Goal: Task Accomplishment & Management: Use online tool/utility

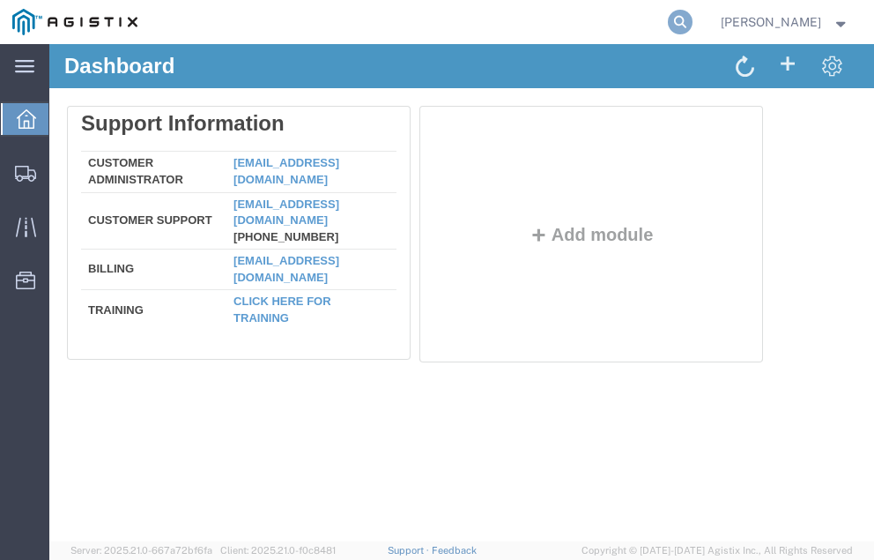
click at [693, 18] on icon at bounding box center [680, 22] width 25 height 25
type input "57100332"
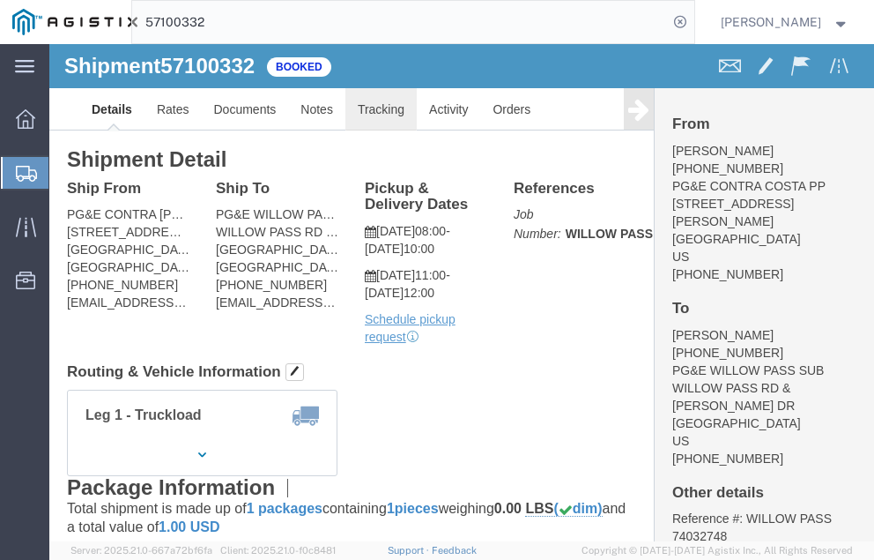
click link "Tracking"
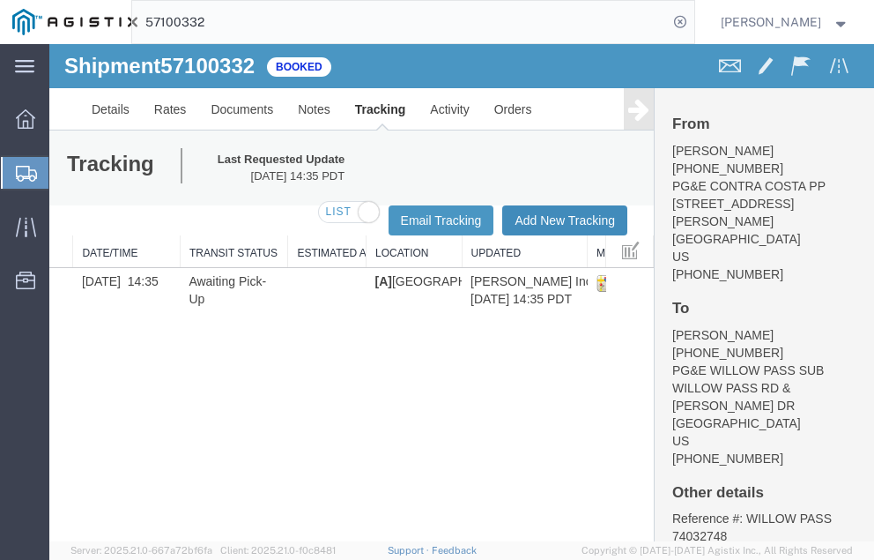
click at [552, 217] on button "Add New Tracking" at bounding box center [564, 220] width 125 height 30
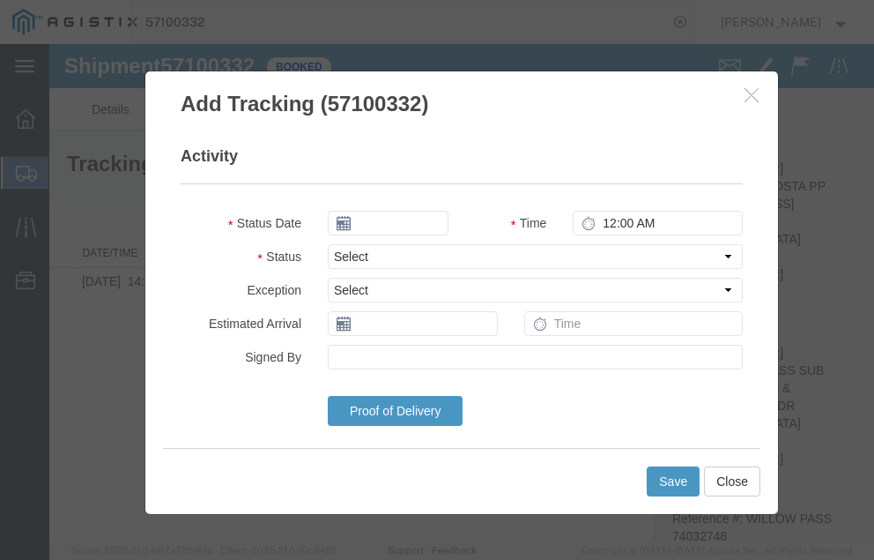
type input "10/13/2025"
type input "12:00 PM"
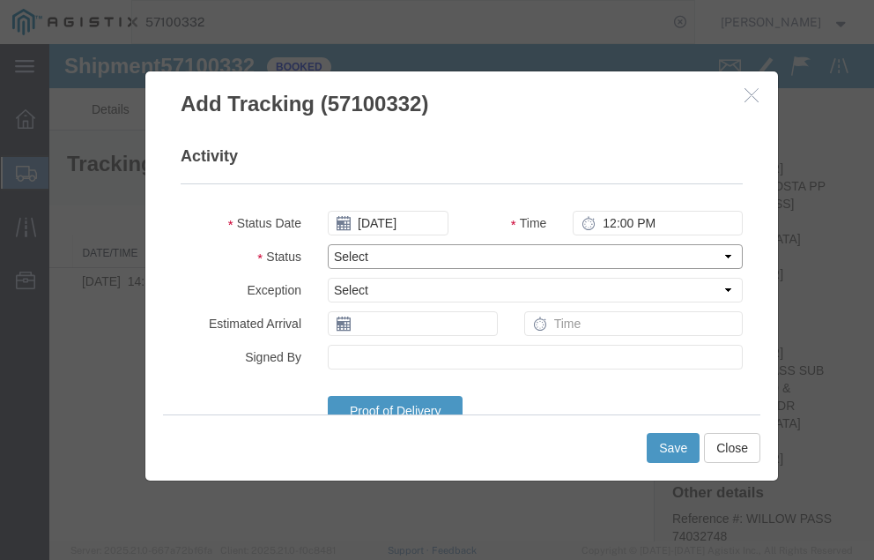
click at [408, 253] on select "Select Arrival Notice Available Arrival Notice Imported Arrive at Delivery Loca…" at bounding box center [535, 256] width 415 height 25
select select "DELIVRED"
click at [328, 244] on select "Select Arrival Notice Available Arrival Notice Imported Arrive at Delivery Loca…" at bounding box center [535, 256] width 415 height 25
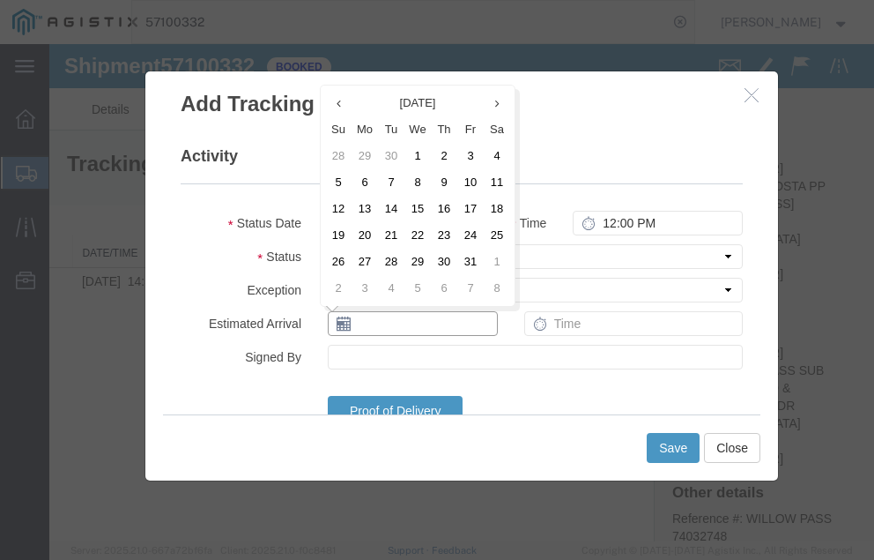
click at [375, 324] on input "text" at bounding box center [413, 323] width 170 height 25
click at [364, 206] on td "13" at bounding box center [365, 209] width 26 height 26
type input "10/13/2025"
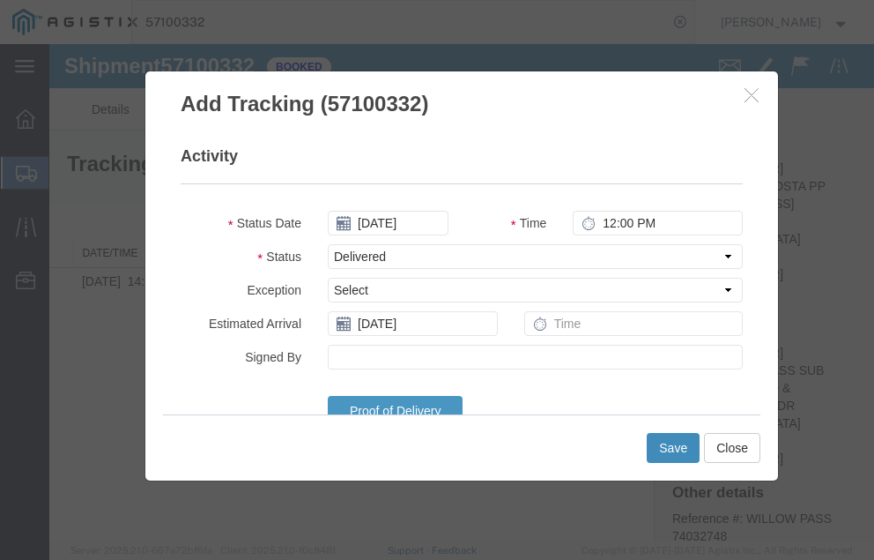
click at [673, 442] on button "Save" at bounding box center [673, 448] width 53 height 30
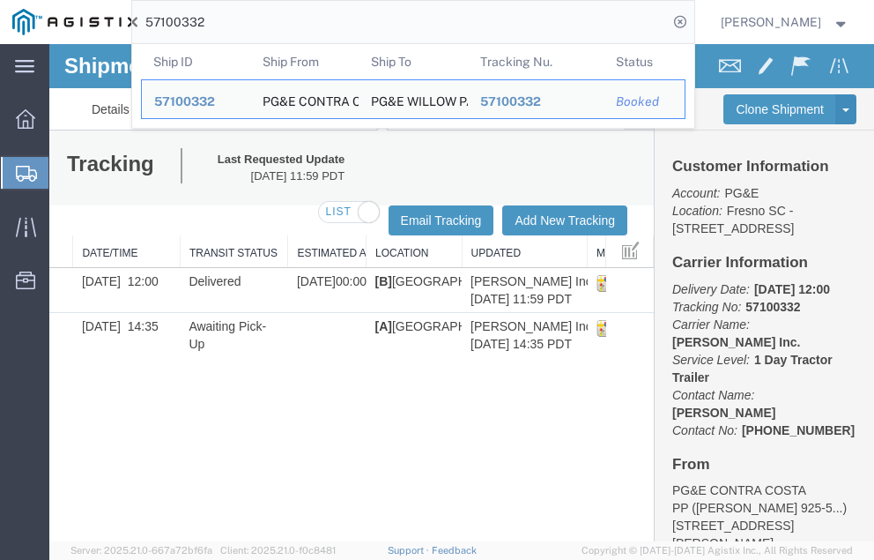
click at [248, 19] on input "57100332" at bounding box center [400, 22] width 536 height 42
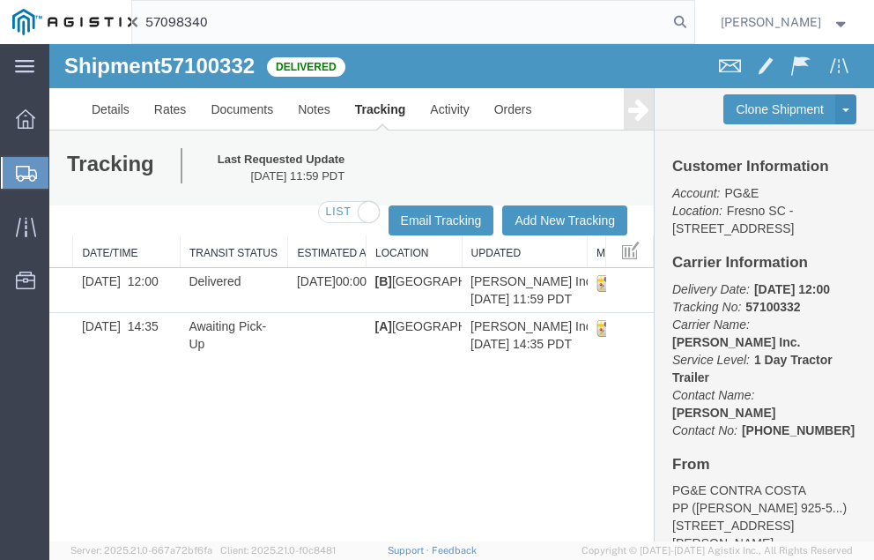
type input "57098340"
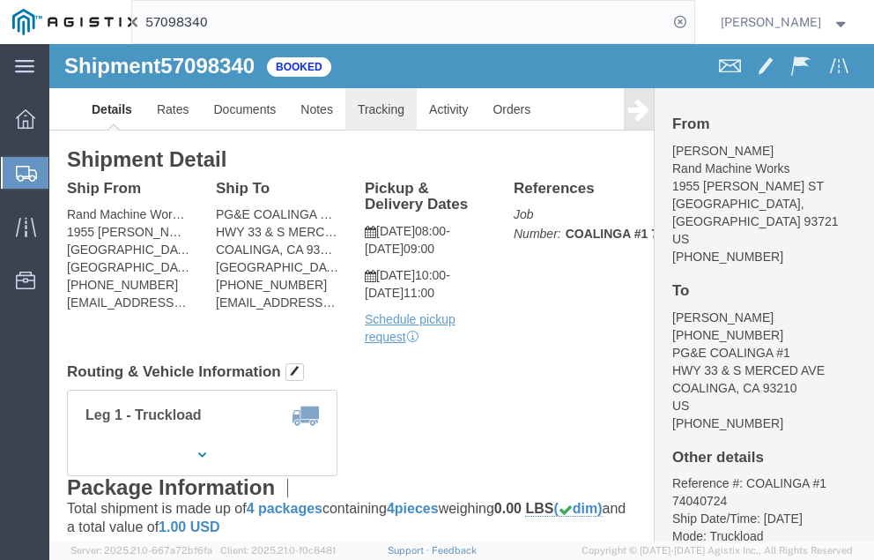
click link "Tracking"
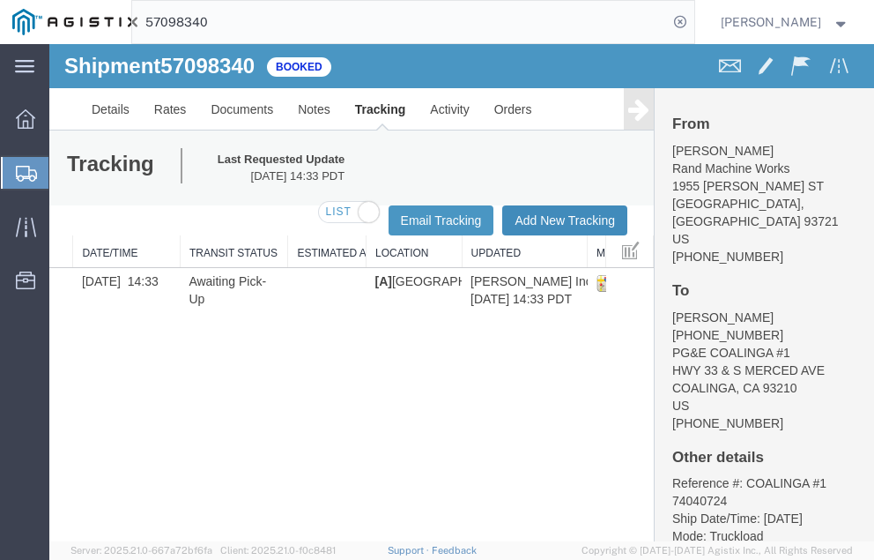
click at [535, 212] on button "Add New Tracking" at bounding box center [564, 220] width 125 height 30
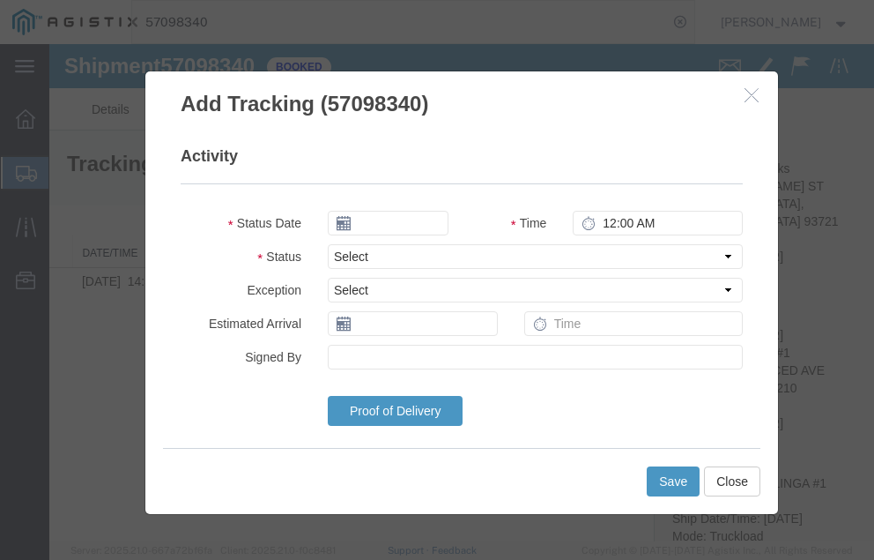
type input "10/13/2025"
type input "12:00 PM"
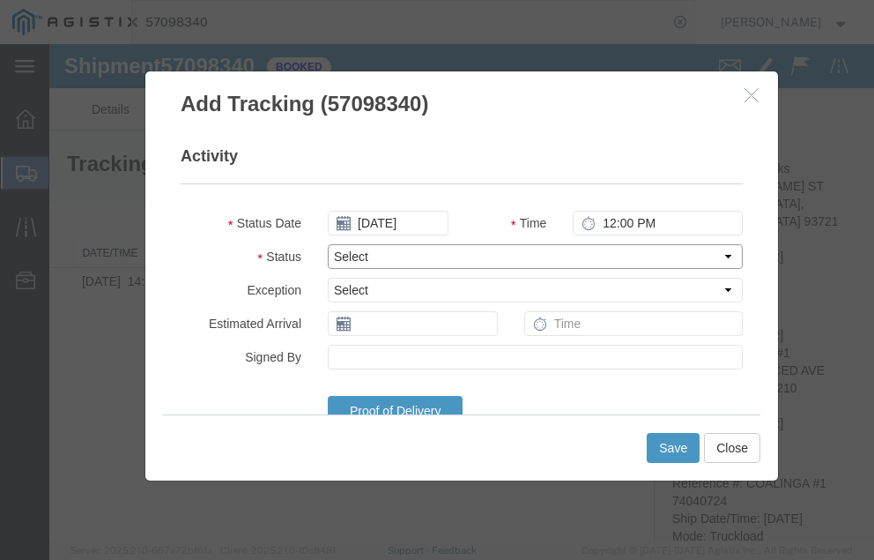
click at [412, 253] on select "Select Arrival Notice Available Arrival Notice Imported Arrive at Delivery Loca…" at bounding box center [535, 256] width 415 height 25
select select "DELIVRED"
click at [328, 244] on select "Select Arrival Notice Available Arrival Notice Imported Arrive at Delivery Loca…" at bounding box center [535, 256] width 415 height 25
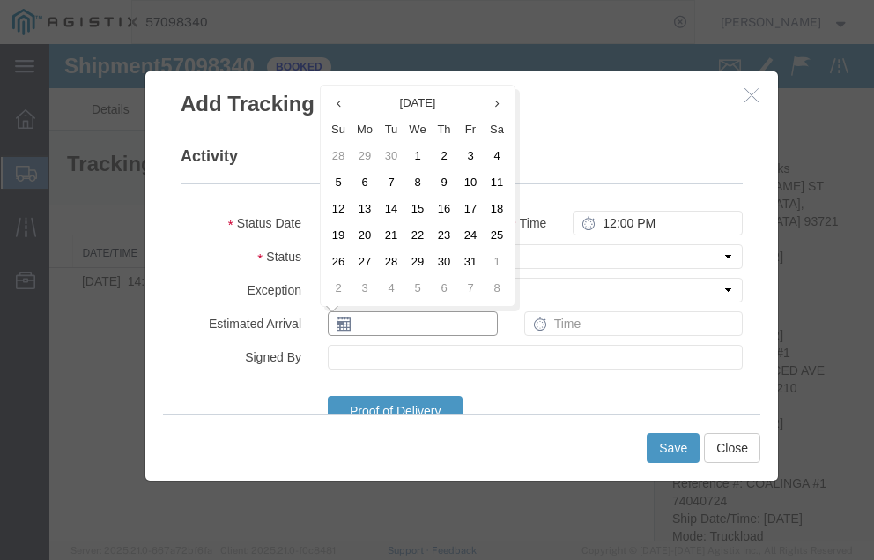
click at [377, 322] on input "text" at bounding box center [413, 323] width 170 height 25
click at [368, 204] on td "13" at bounding box center [365, 209] width 26 height 26
type input "10/13/2025"
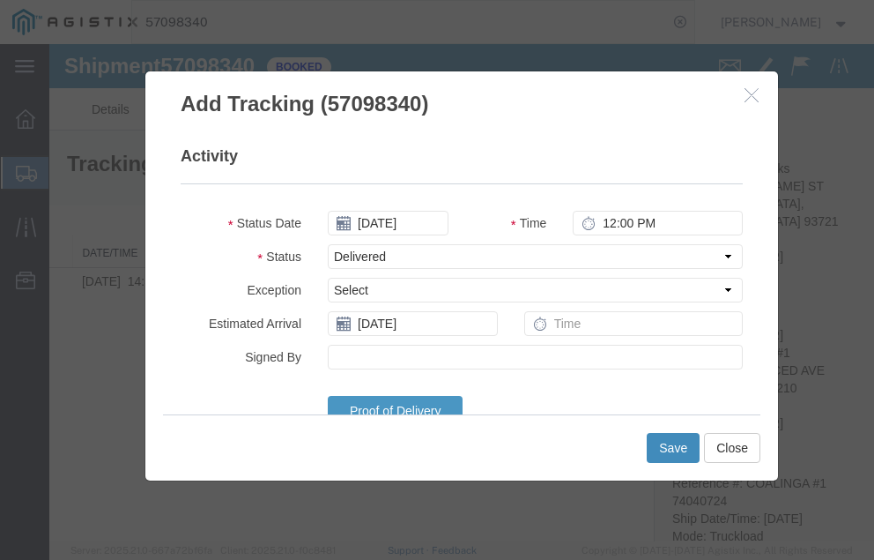
click at [672, 443] on button "Save" at bounding box center [673, 448] width 53 height 30
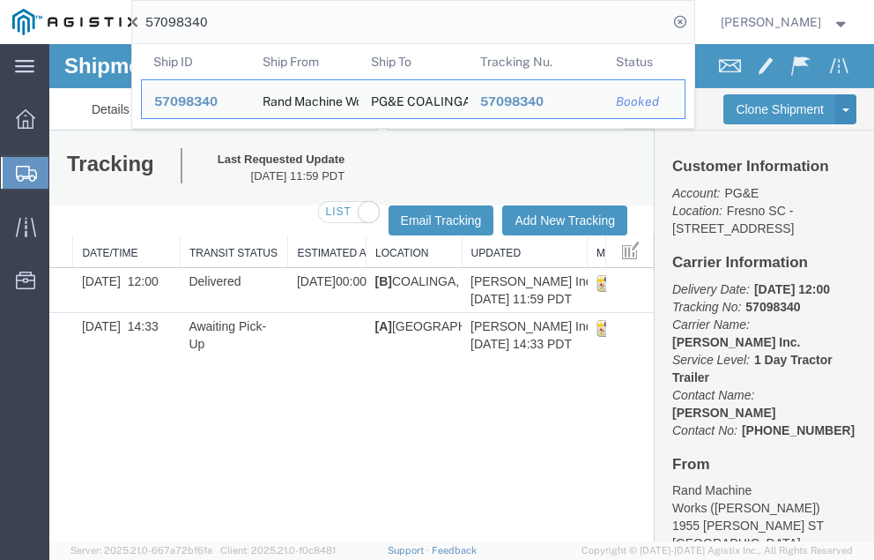
click at [251, 19] on input "57098340" at bounding box center [400, 22] width 536 height 42
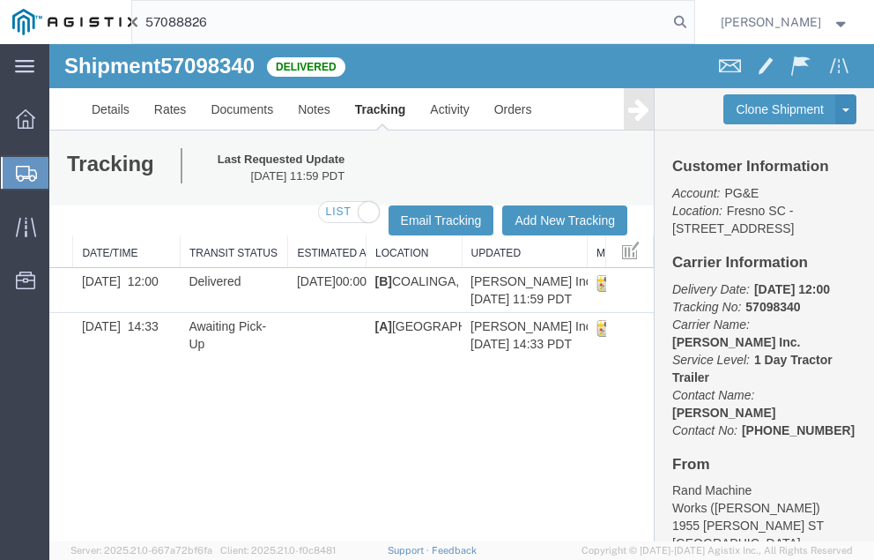
type input "57088826"
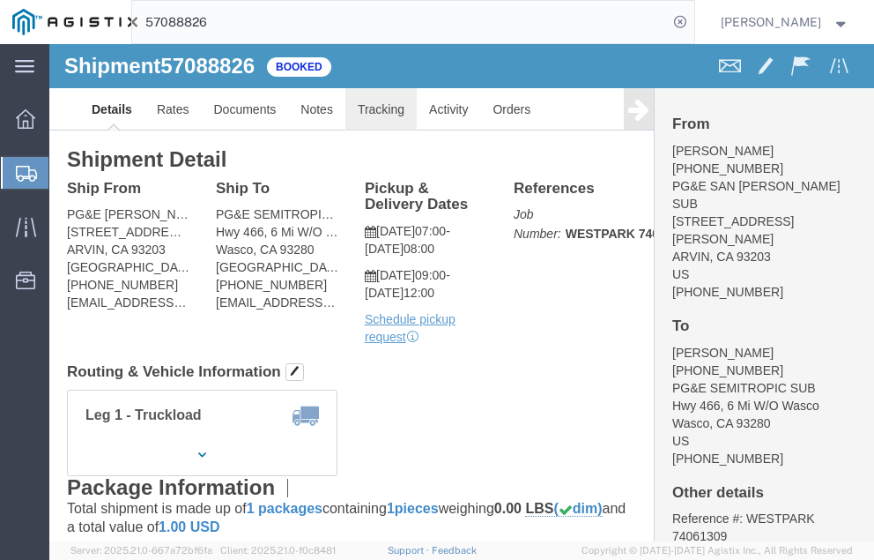
click link "Tracking"
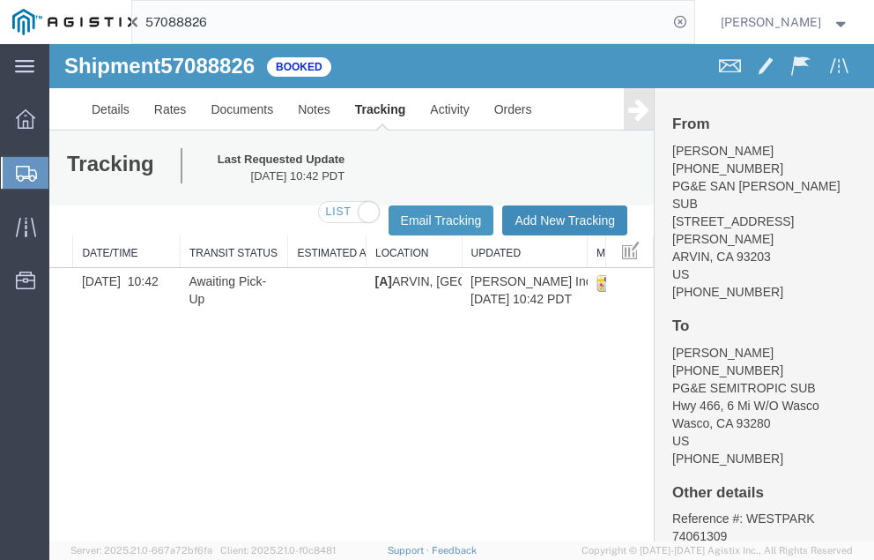
click at [544, 211] on button "Add New Tracking" at bounding box center [564, 220] width 125 height 30
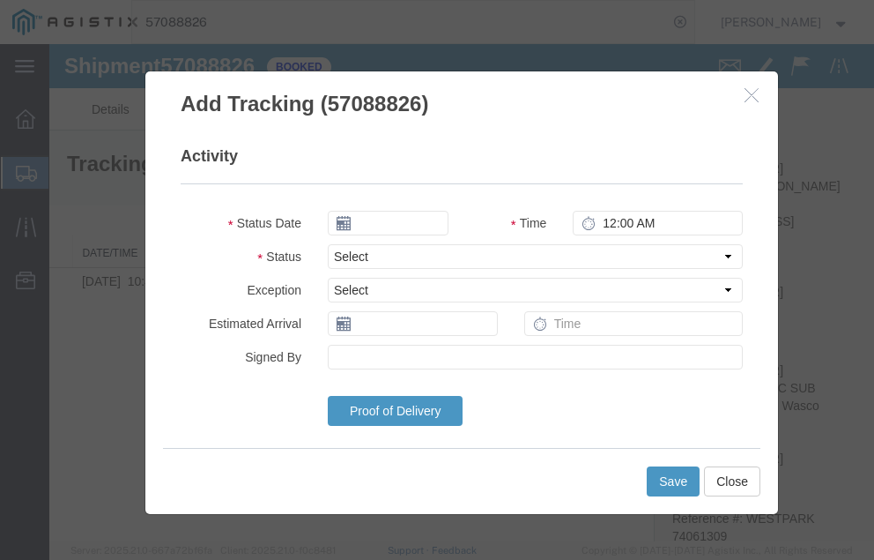
type input "10/13/2025"
type input "1:00 PM"
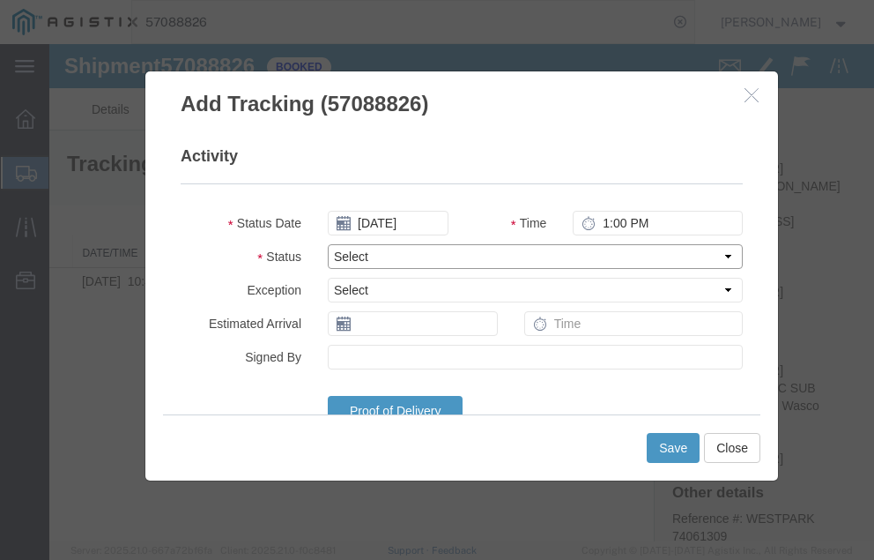
click at [418, 254] on select "Select Arrival Notice Available Arrival Notice Imported Arrive at Delivery Loca…" at bounding box center [535, 256] width 415 height 25
select select "DELIVRED"
click at [328, 244] on select "Select Arrival Notice Available Arrival Notice Imported Arrive at Delivery Loca…" at bounding box center [535, 256] width 415 height 25
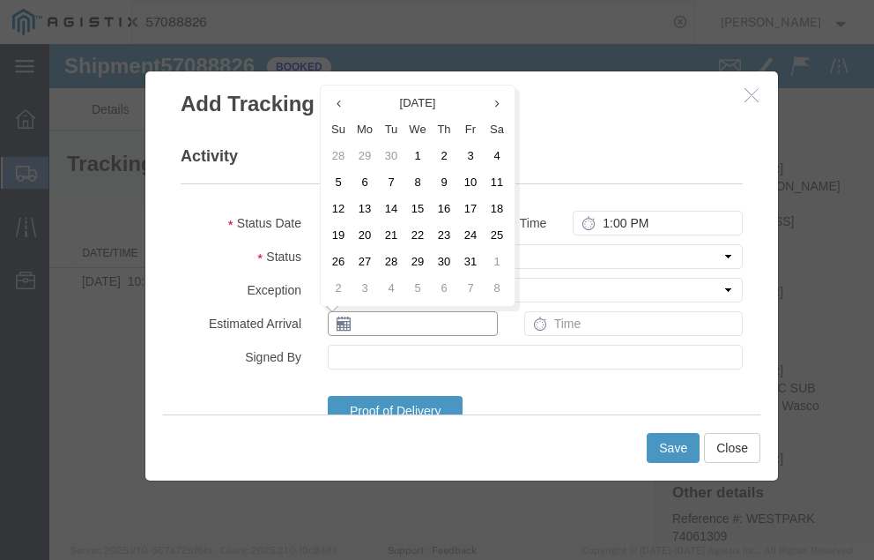
click at [380, 322] on input "text" at bounding box center [413, 323] width 170 height 25
click at [367, 207] on td "13" at bounding box center [365, 209] width 26 height 26
type input "10/13/2025"
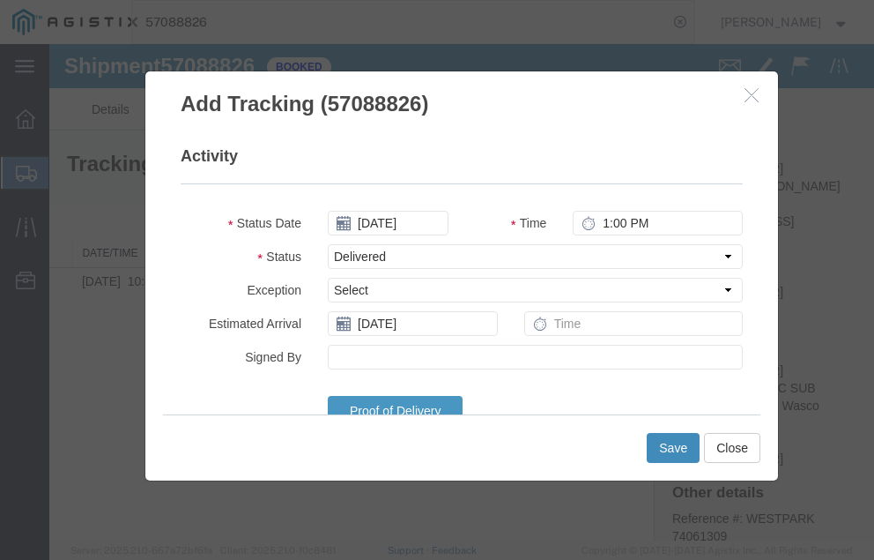
click at [673, 445] on button "Save" at bounding box center [673, 448] width 53 height 30
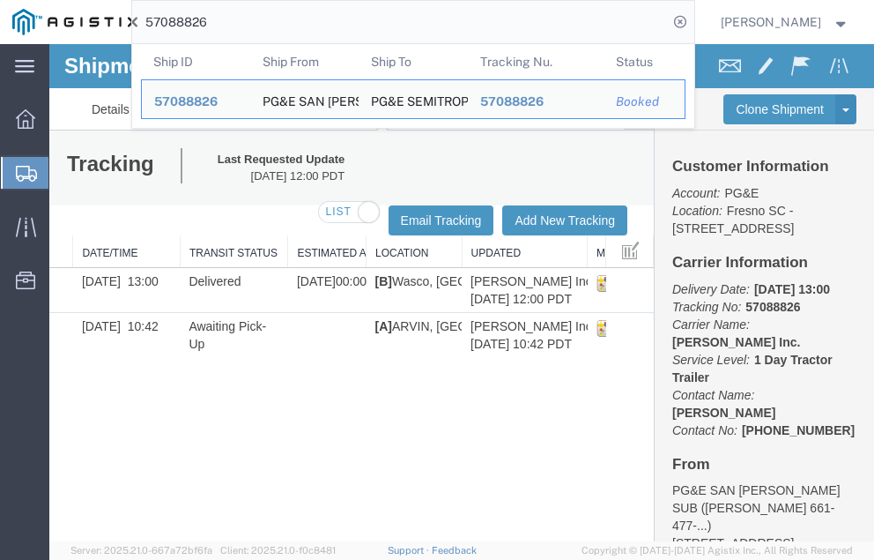
click at [249, 17] on input "57088826" at bounding box center [400, 22] width 536 height 42
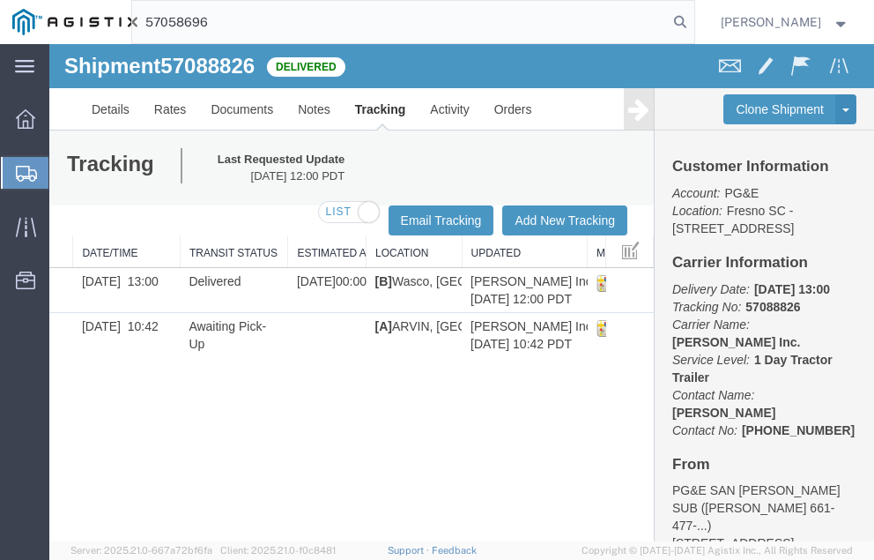
type input "57058696"
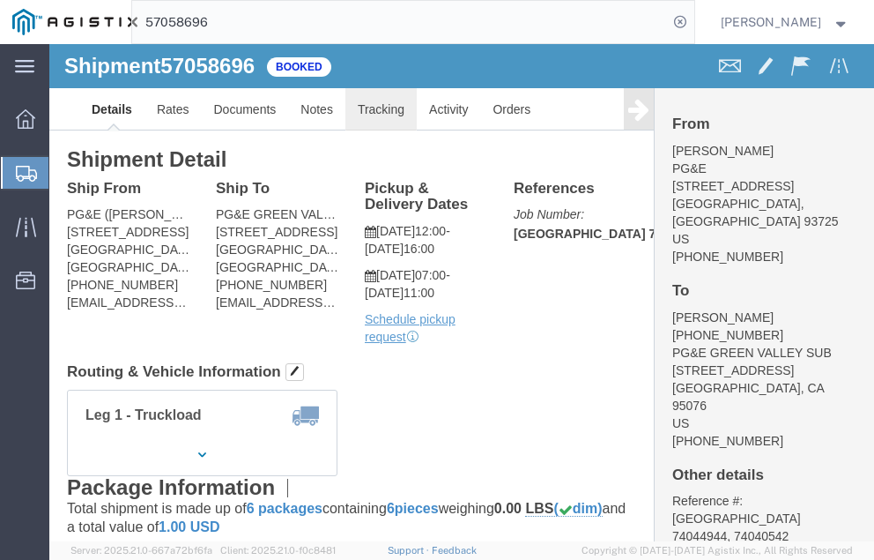
click link "Tracking"
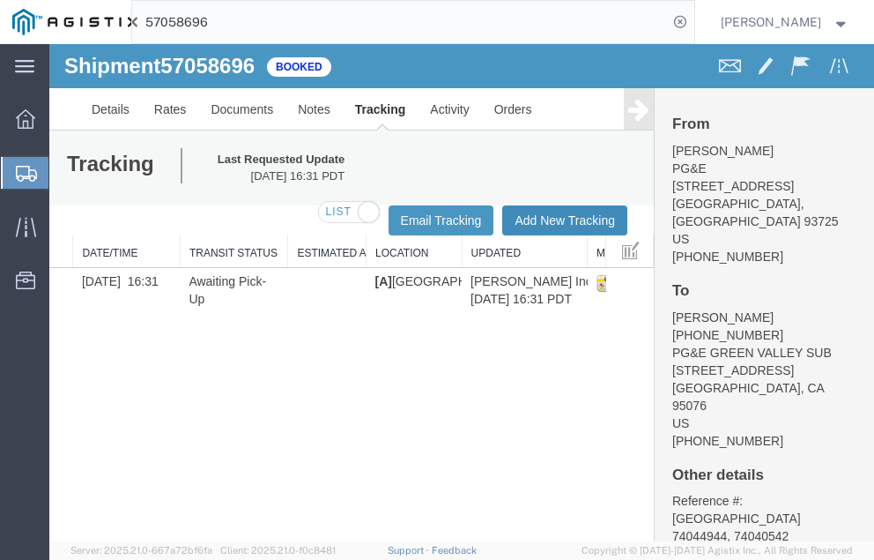
click at [546, 214] on button "Add New Tracking" at bounding box center [564, 220] width 125 height 30
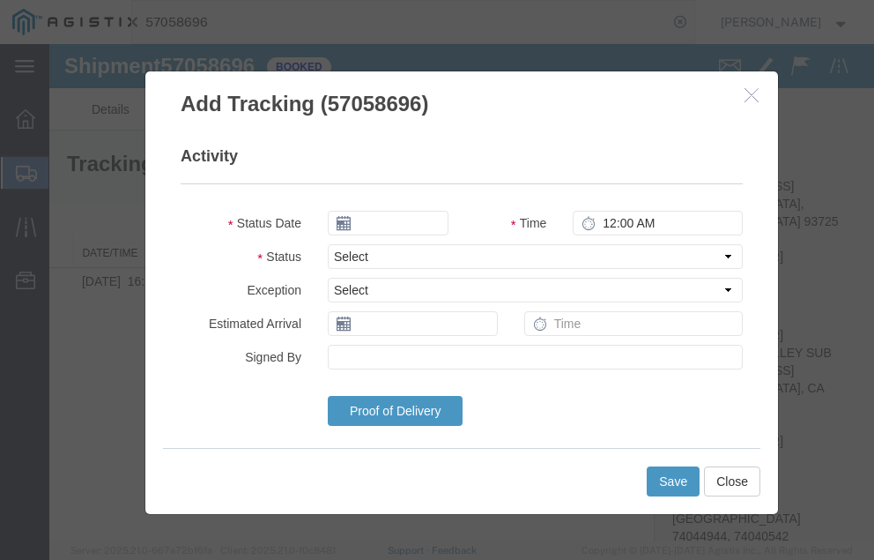
type input "10/13/2025"
type input "1:00 PM"
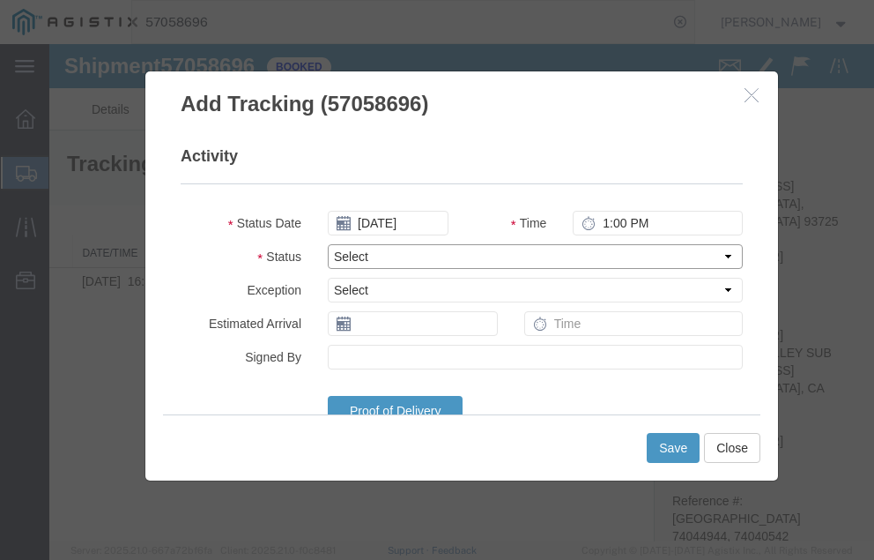
click at [403, 249] on select "Select Arrival Notice Available Arrival Notice Imported Arrive at Delivery Loca…" at bounding box center [535, 256] width 415 height 25
select select "DELIVRED"
click at [328, 244] on select "Select Arrival Notice Available Arrival Notice Imported Arrive at Delivery Loca…" at bounding box center [535, 256] width 415 height 25
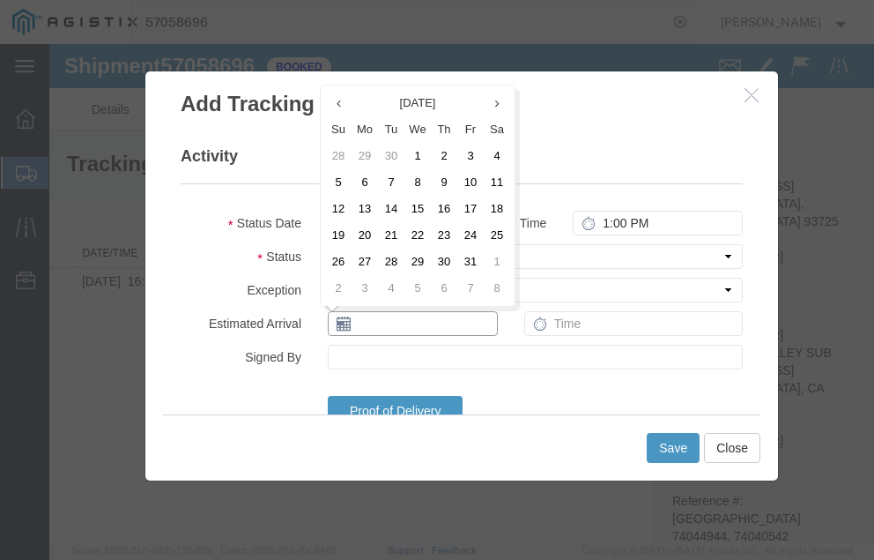
click at [396, 322] on input "text" at bounding box center [413, 323] width 170 height 25
click at [364, 204] on td "13" at bounding box center [365, 209] width 26 height 26
type input "10/13/2025"
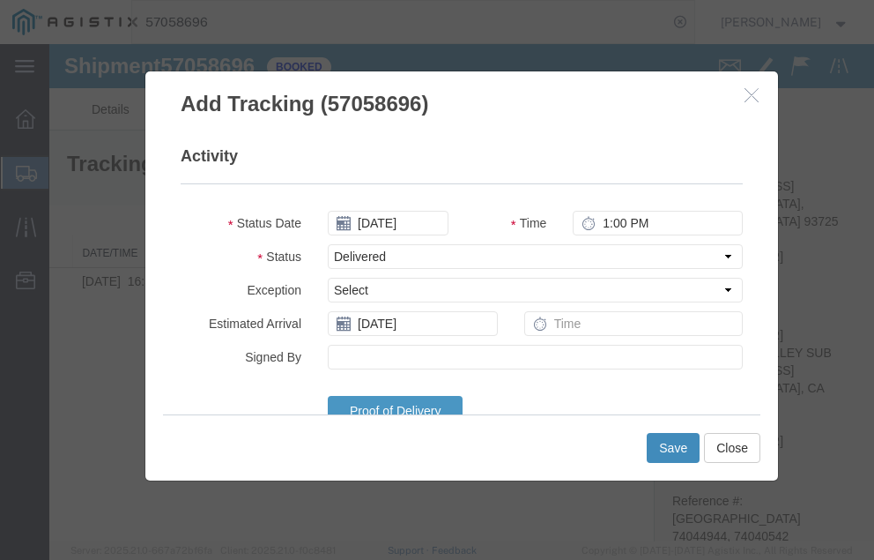
click at [658, 443] on button "Save" at bounding box center [673, 448] width 53 height 30
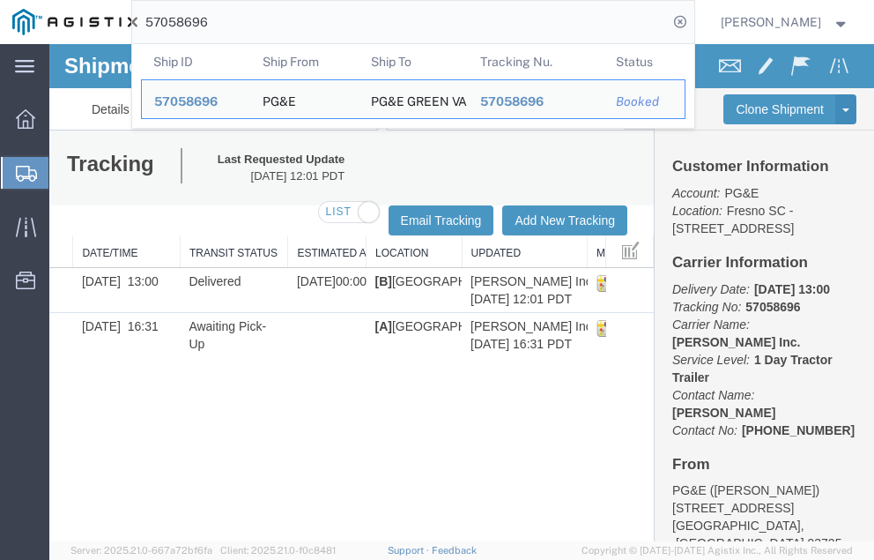
click at [254, 20] on input "57058696" at bounding box center [400, 22] width 536 height 42
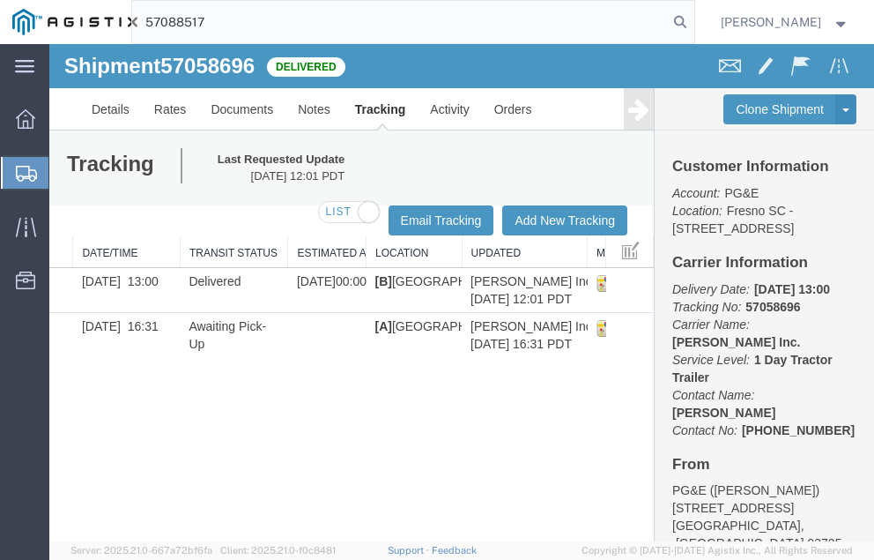
type input "57088517"
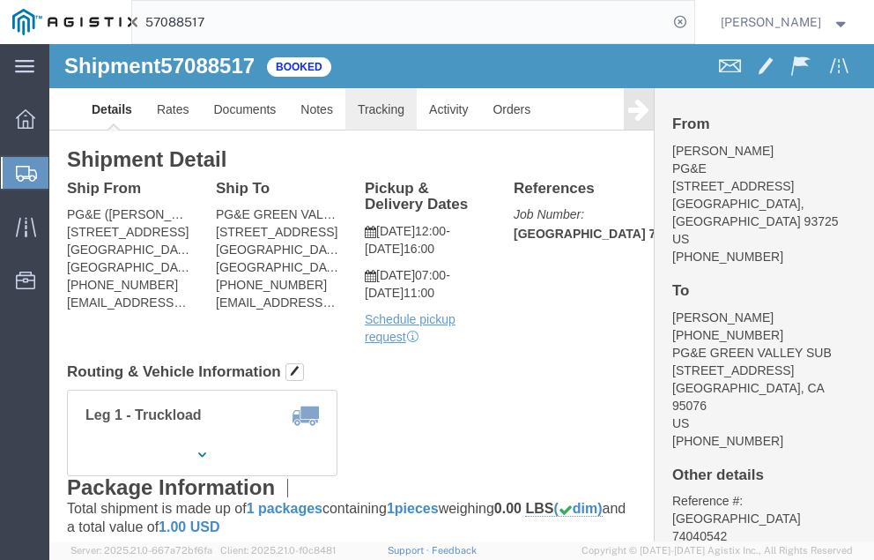
click link "Tracking"
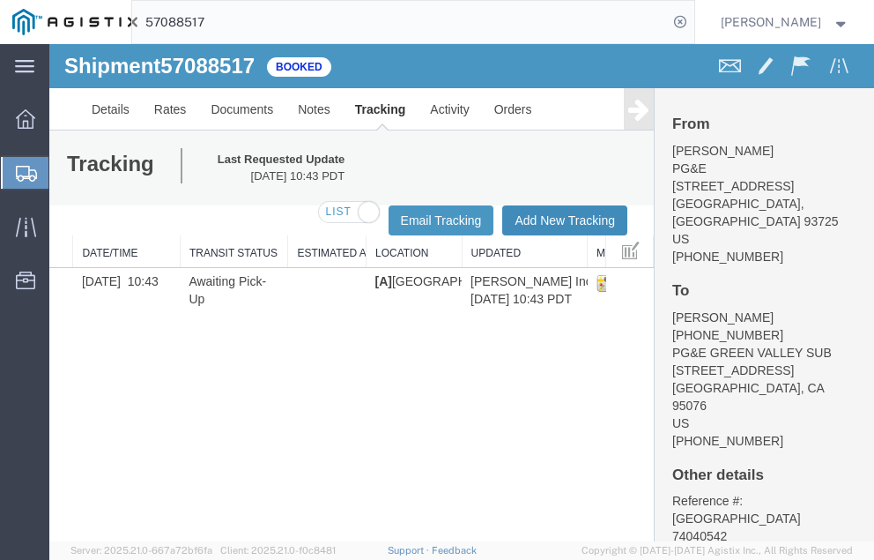
click at [544, 216] on button "Add New Tracking" at bounding box center [564, 220] width 125 height 30
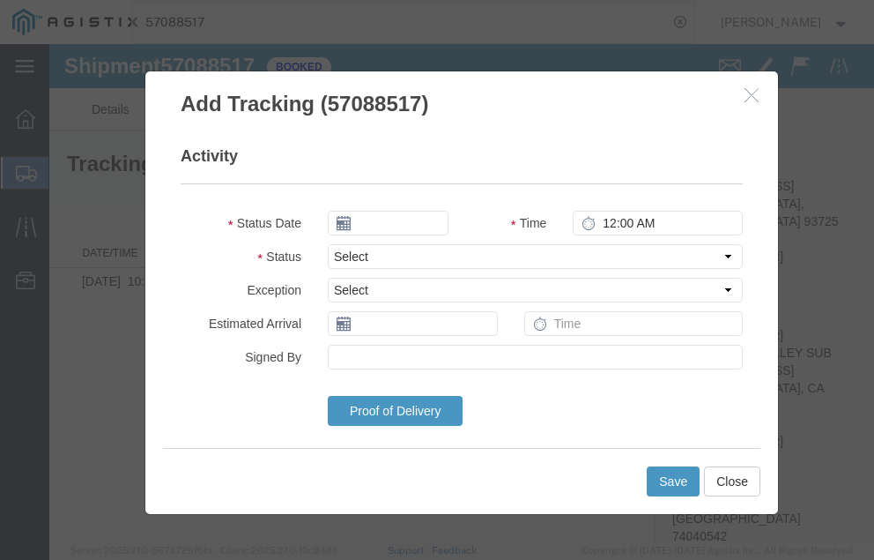
type input "10/13/2025"
type input "1:00 PM"
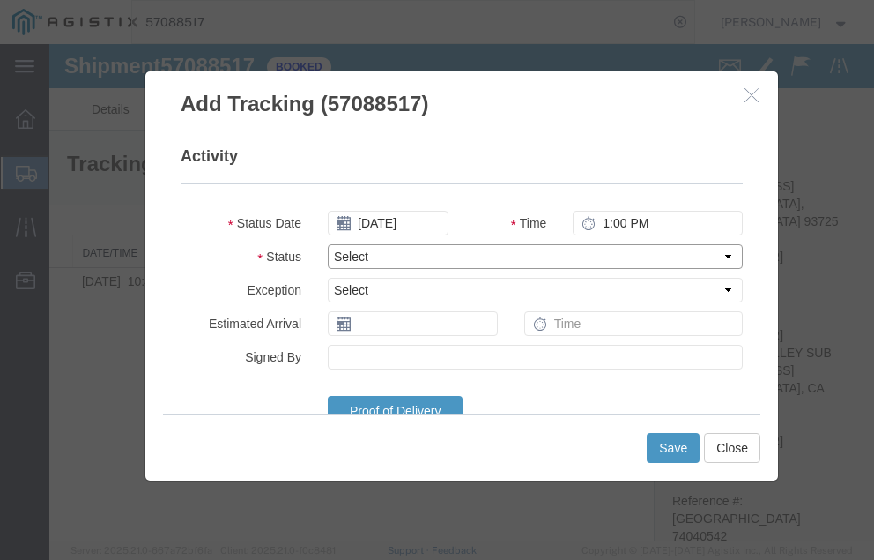
click at [413, 250] on select "Select Arrival Notice Available Arrival Notice Imported Arrive at Delivery Loca…" at bounding box center [535, 256] width 415 height 25
select select "DELIVRED"
click at [328, 244] on select "Select Arrival Notice Available Arrival Notice Imported Arrive at Delivery Loca…" at bounding box center [535, 256] width 415 height 25
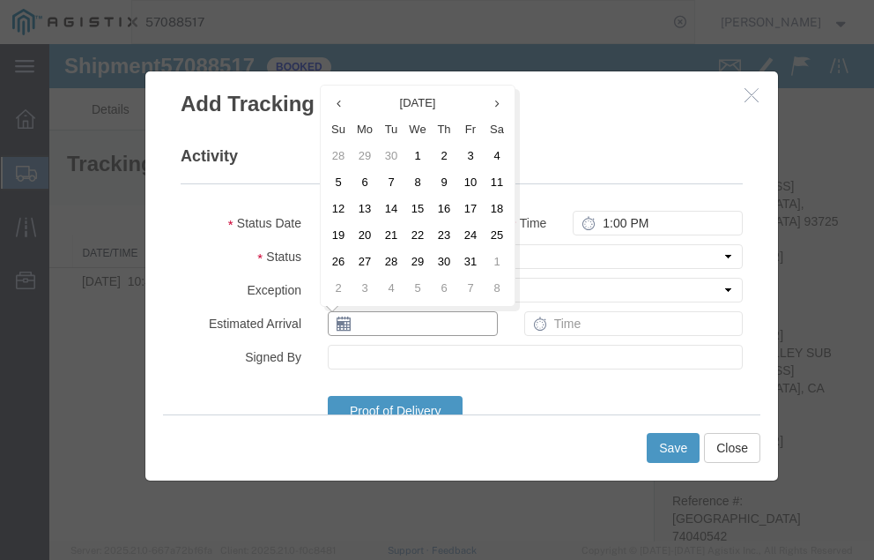
click at [393, 323] on input "text" at bounding box center [413, 323] width 170 height 25
click at [363, 210] on td "13" at bounding box center [365, 209] width 26 height 26
type input "10/13/2025"
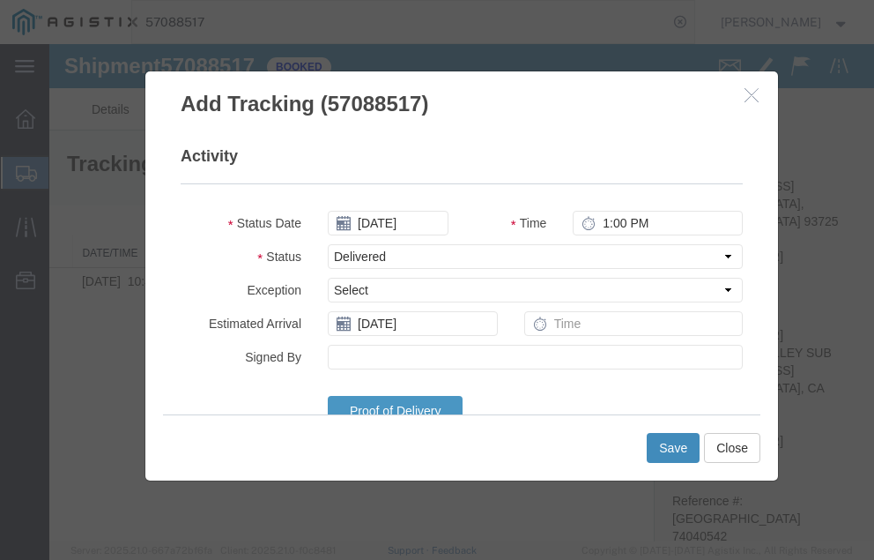
click at [673, 442] on button "Save" at bounding box center [673, 448] width 53 height 30
